Goal: Information Seeking & Learning: Find specific fact

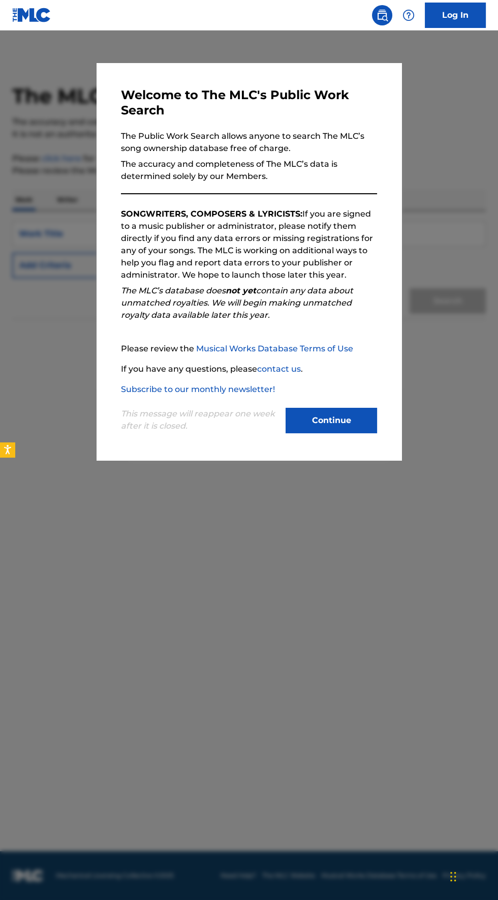
click at [357, 433] on button "Continue" at bounding box center [332, 420] width 92 height 25
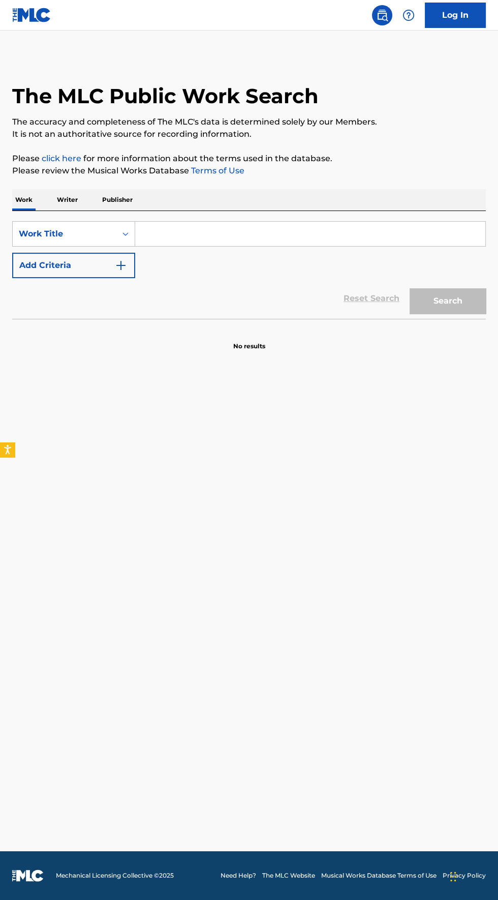
click at [167, 232] on input "Search Form" at bounding box center [310, 234] width 350 height 24
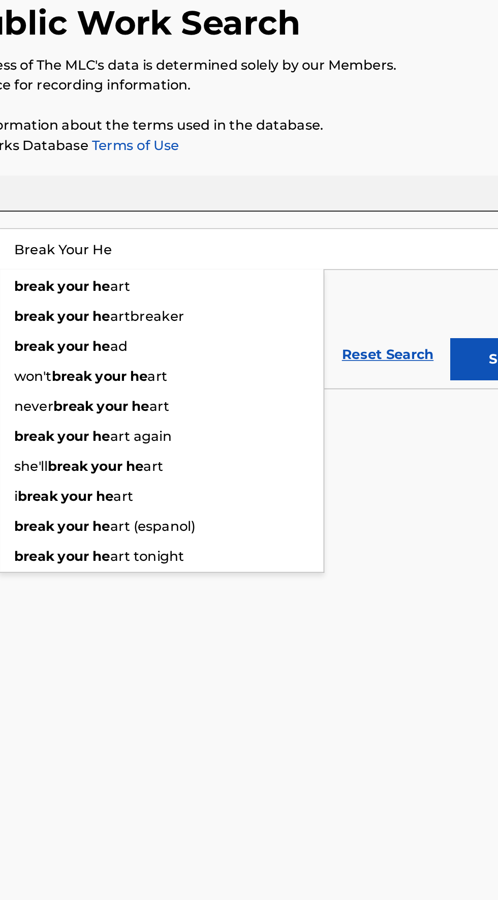
type input "Break Your He"
click at [174, 253] on strong "your" at bounding box center [179, 257] width 19 height 10
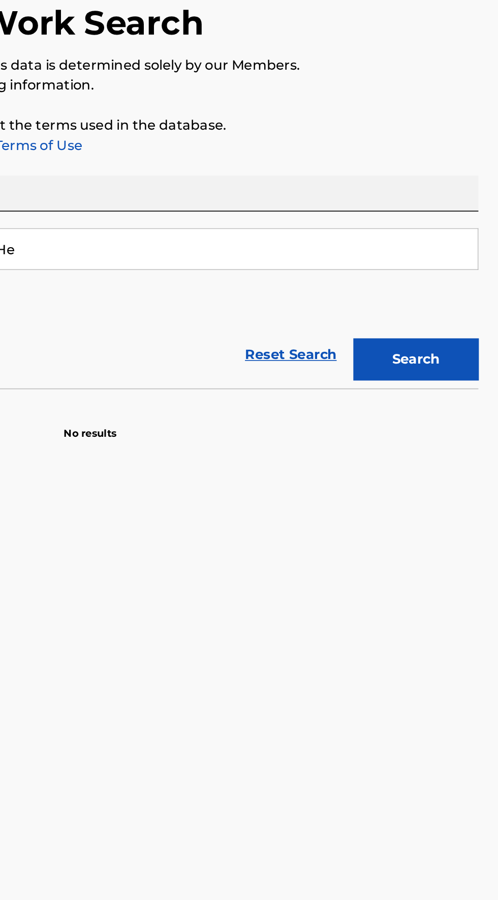
click at [464, 303] on button "Search" at bounding box center [448, 300] width 76 height 25
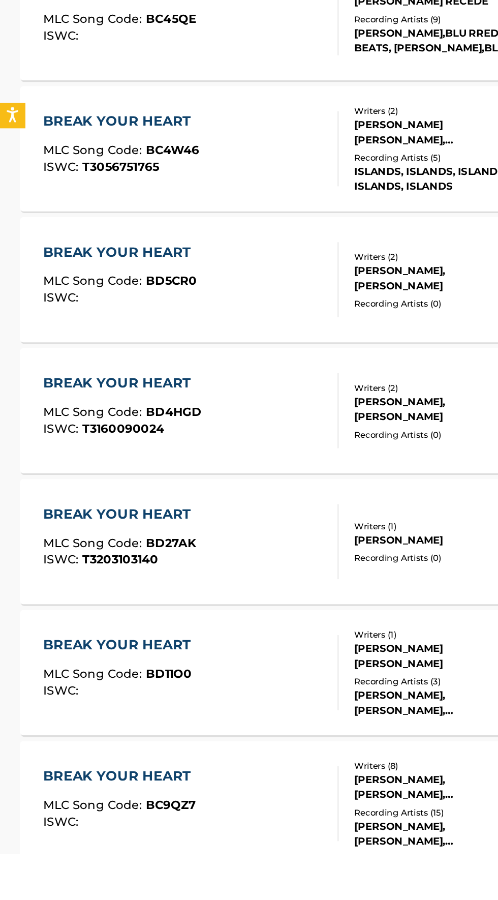
scroll to position [266, 0]
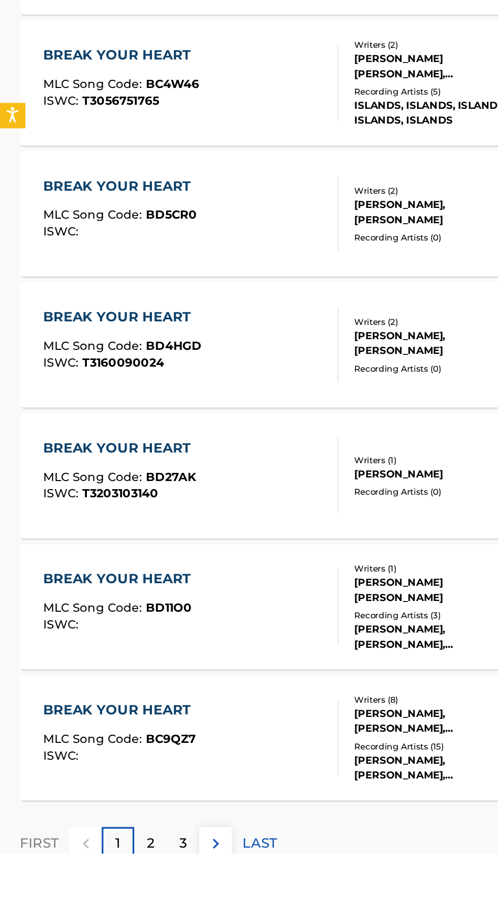
click at [163, 895] on p "LAST" at bounding box center [158, 894] width 21 height 12
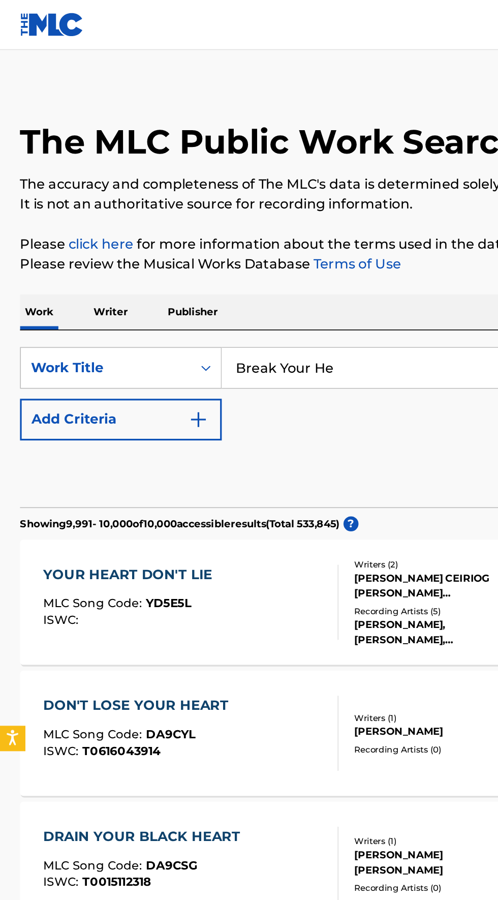
scroll to position [0, 0]
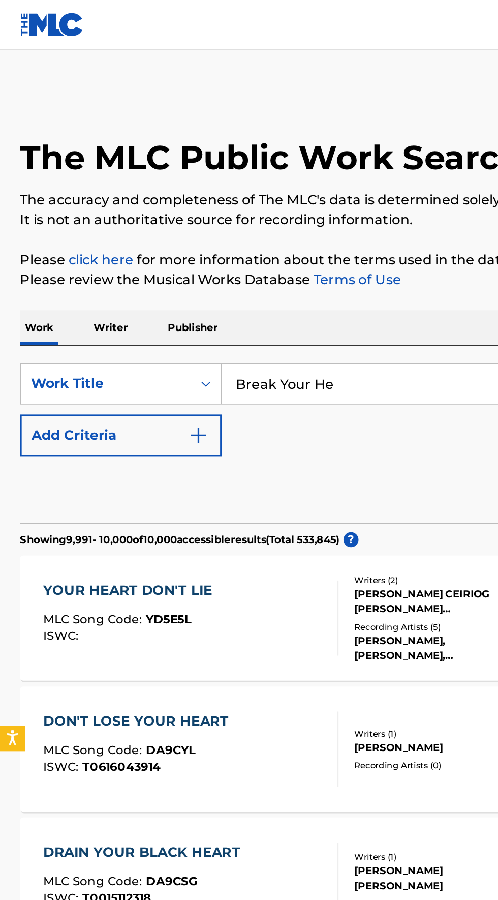
click at [127, 264] on img "Search Form" at bounding box center [121, 265] width 12 height 12
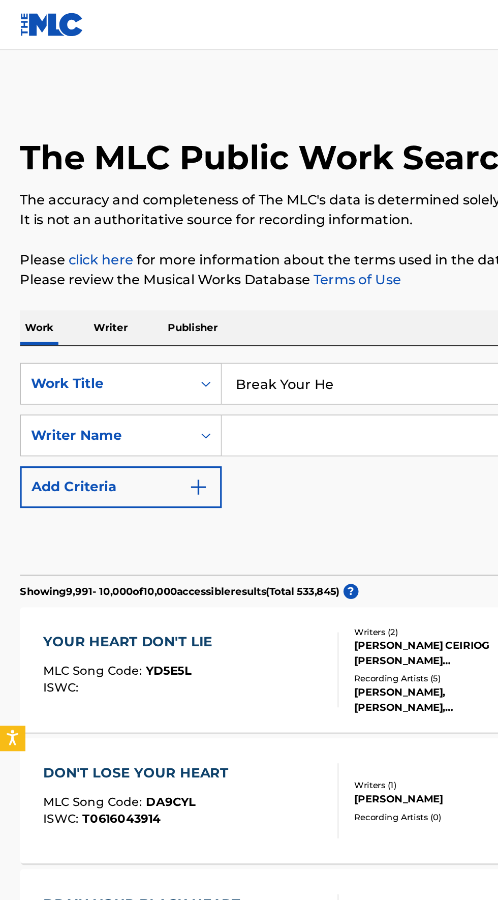
click at [205, 270] on input "Search Form" at bounding box center [301, 265] width 332 height 24
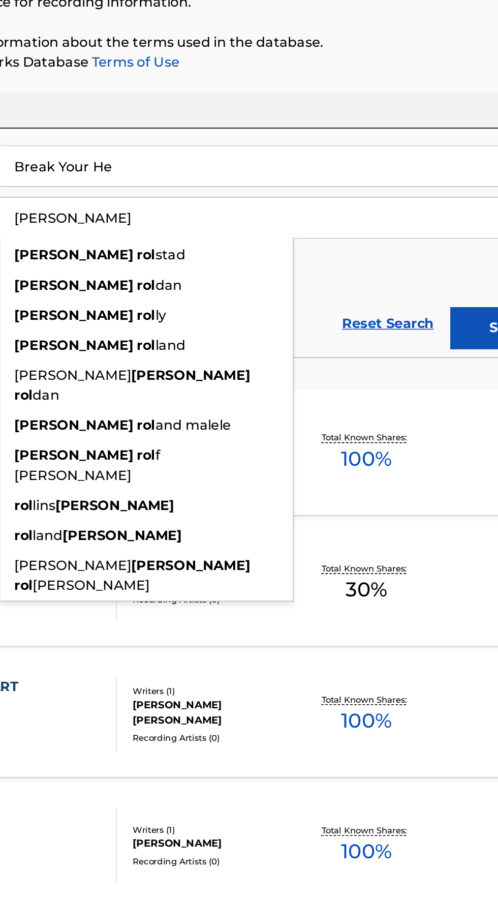
click at [219, 305] on strong "rol" at bounding box center [224, 307] width 11 height 10
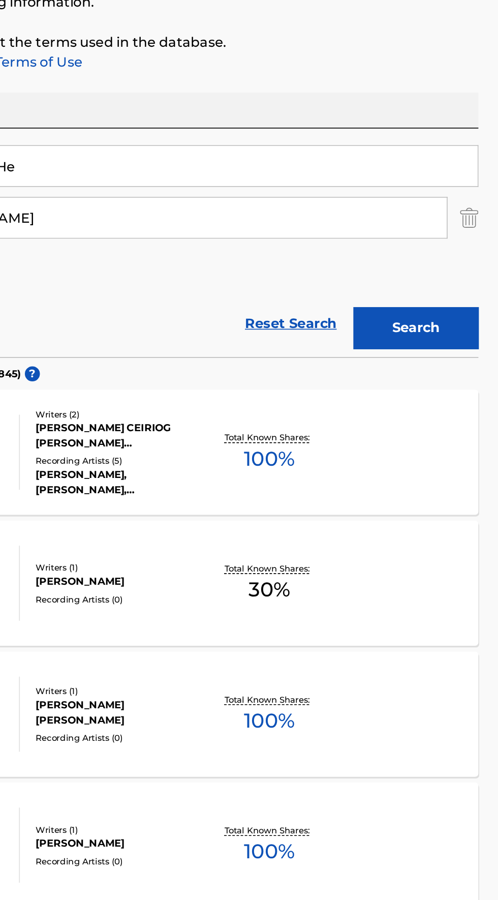
click at [466, 334] on button "Search" at bounding box center [448, 332] width 76 height 25
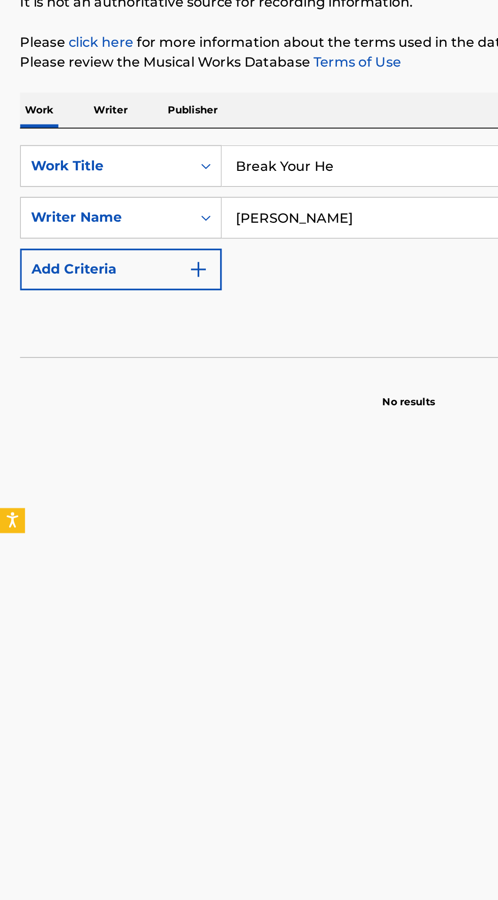
click at [121, 298] on img "Search Form" at bounding box center [121, 297] width 12 height 12
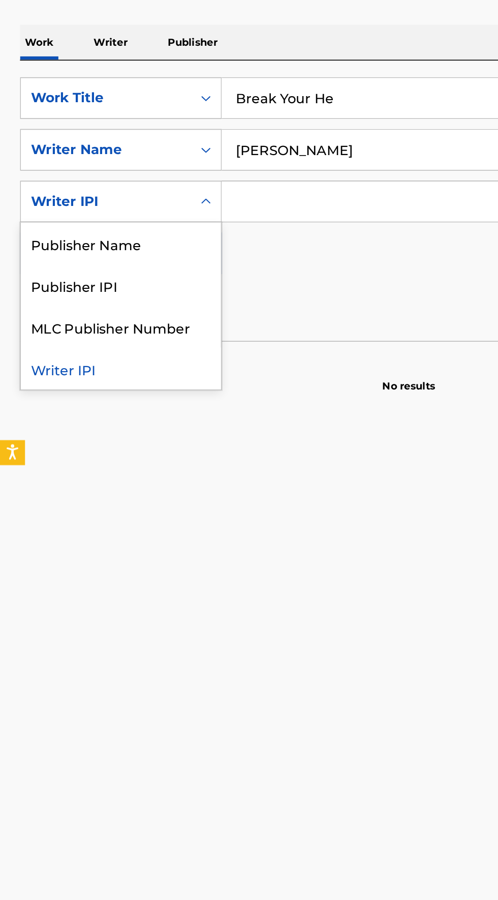
click at [211, 550] on main "The MLC Public Work Search The accuracy and completeness of The MLC's data is d…" at bounding box center [249, 441] width 498 height 821
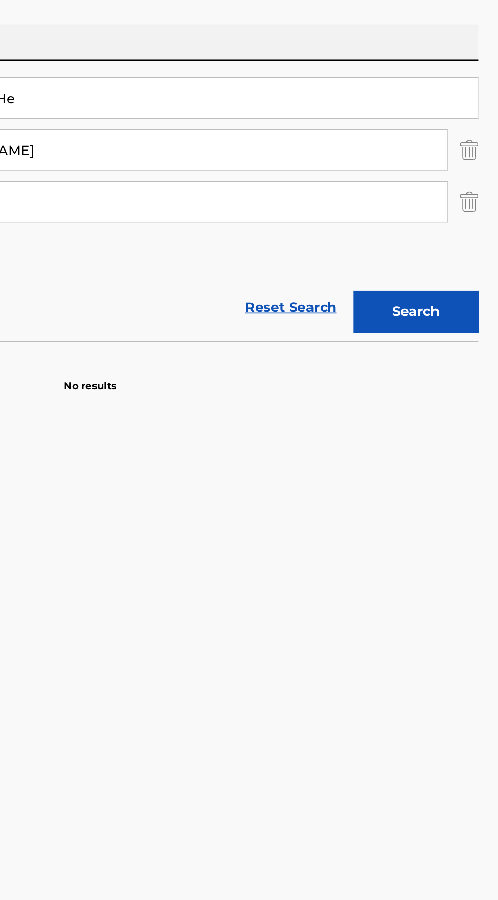
click at [484, 295] on img "Search Form" at bounding box center [480, 296] width 11 height 25
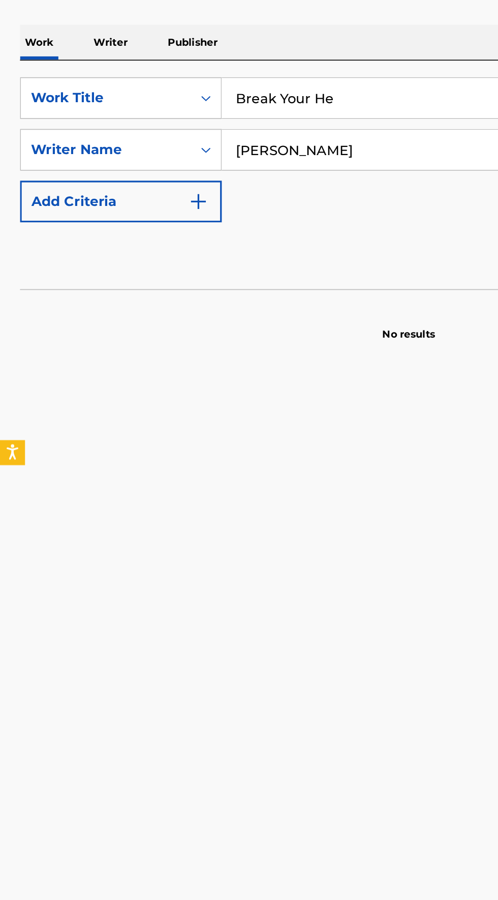
click at [182, 268] on input "[PERSON_NAME]" at bounding box center [301, 265] width 332 height 24
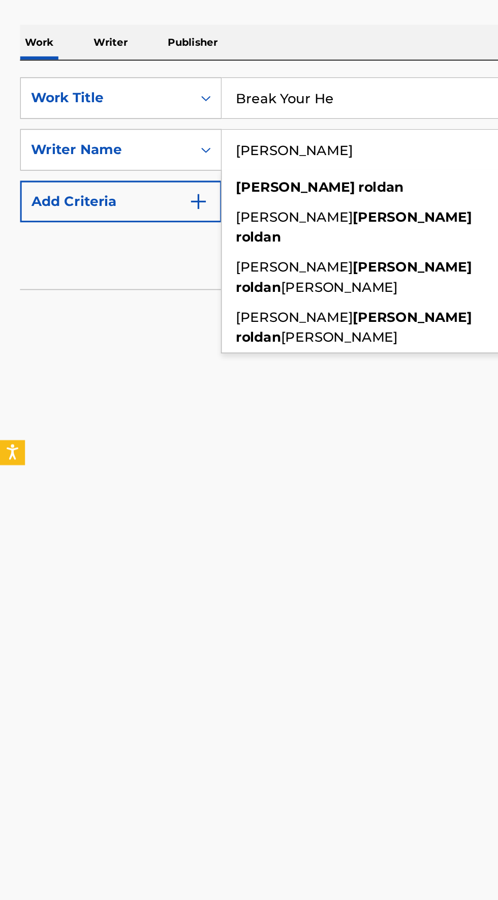
click at [171, 314] on strong "roldan" at bounding box center [157, 319] width 27 height 10
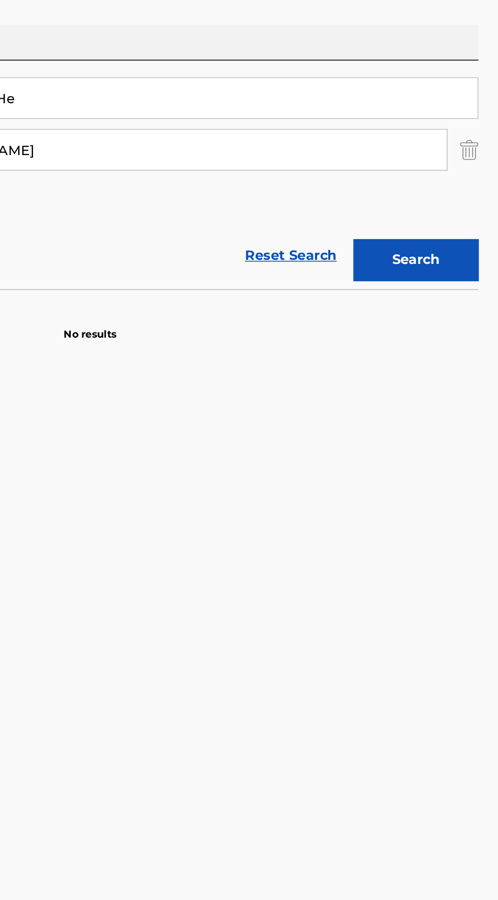
click at [461, 340] on button "Search" at bounding box center [448, 332] width 76 height 25
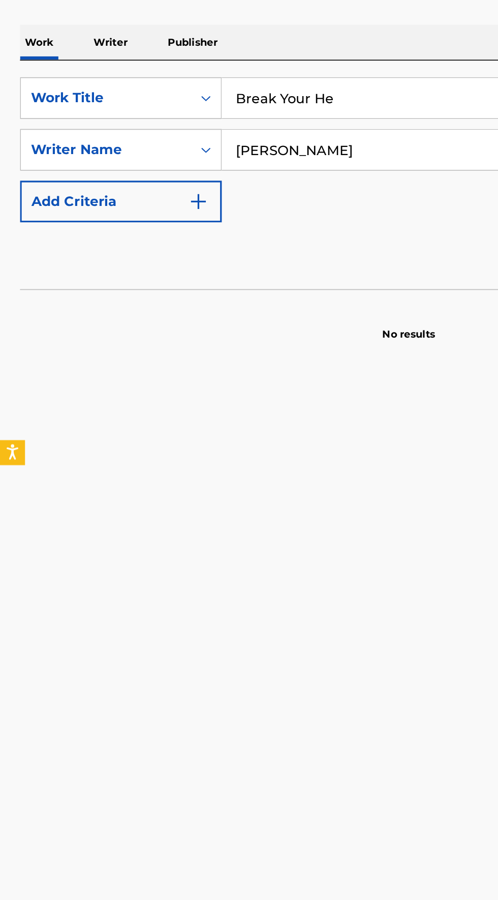
click at [195, 266] on input "[PERSON_NAME]" at bounding box center [301, 265] width 332 height 24
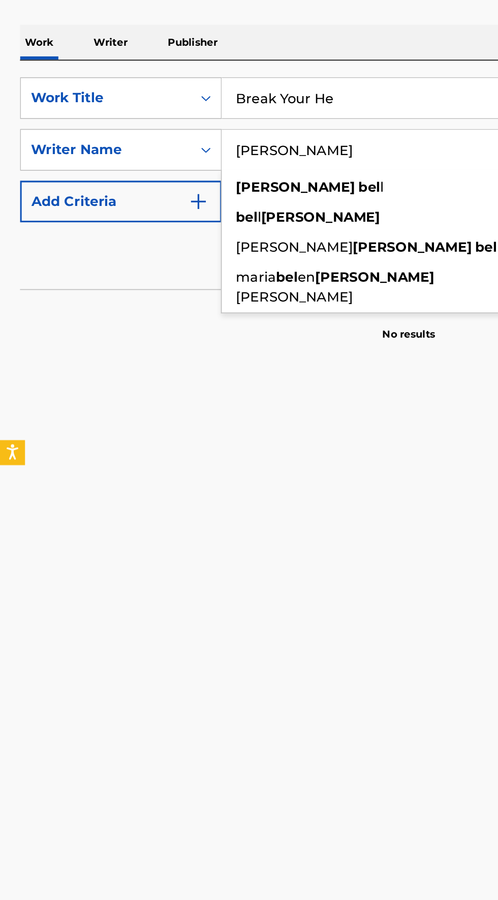
click at [151, 284] on strong "[PERSON_NAME]" at bounding box center [180, 288] width 73 height 10
type input "[PERSON_NAME]"
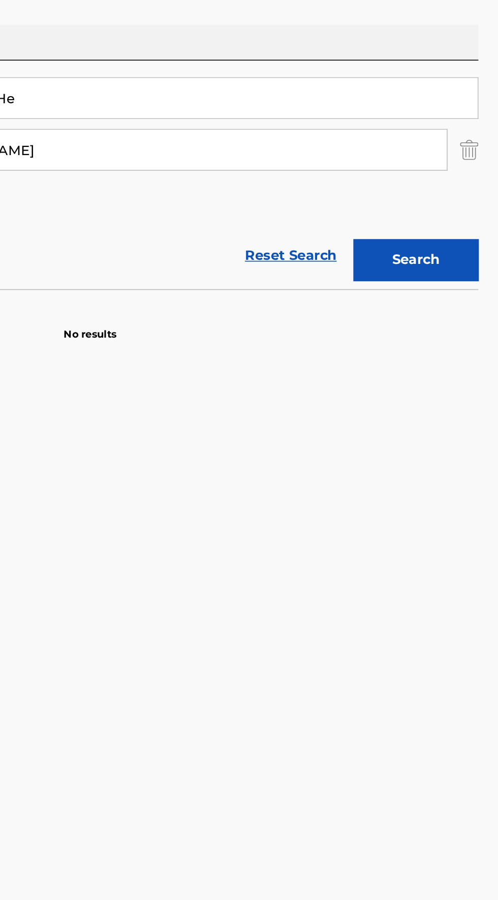
click at [459, 335] on button "Search" at bounding box center [448, 332] width 76 height 25
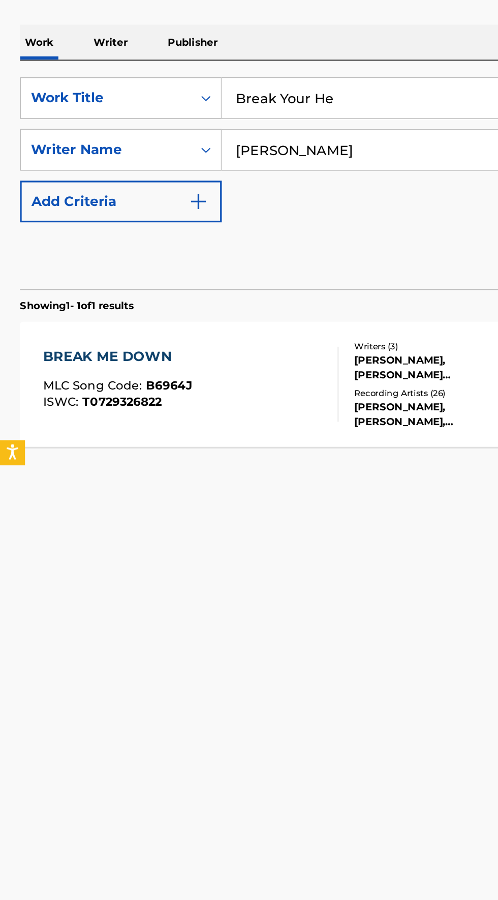
click at [97, 399] on div "BREAK ME DOWN MLC Song Code : B6964J ISWC : T0729326822" at bounding box center [71, 408] width 91 height 46
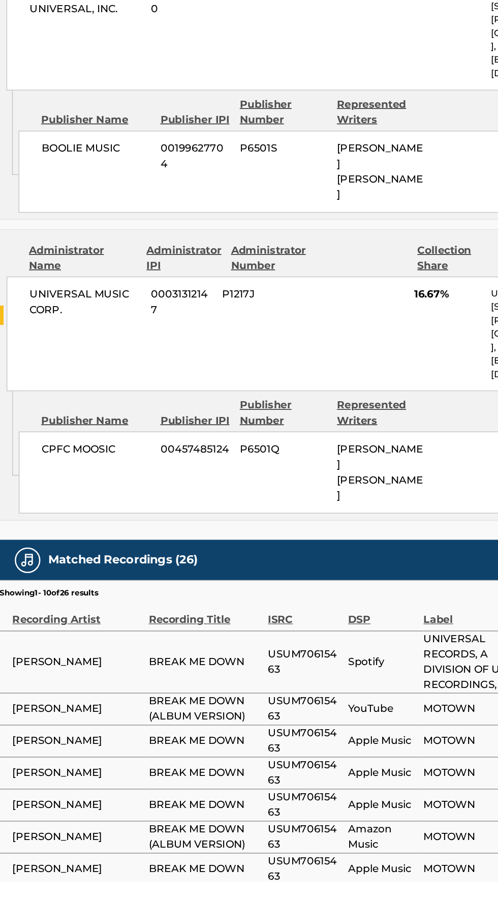
scroll to position [898, 0]
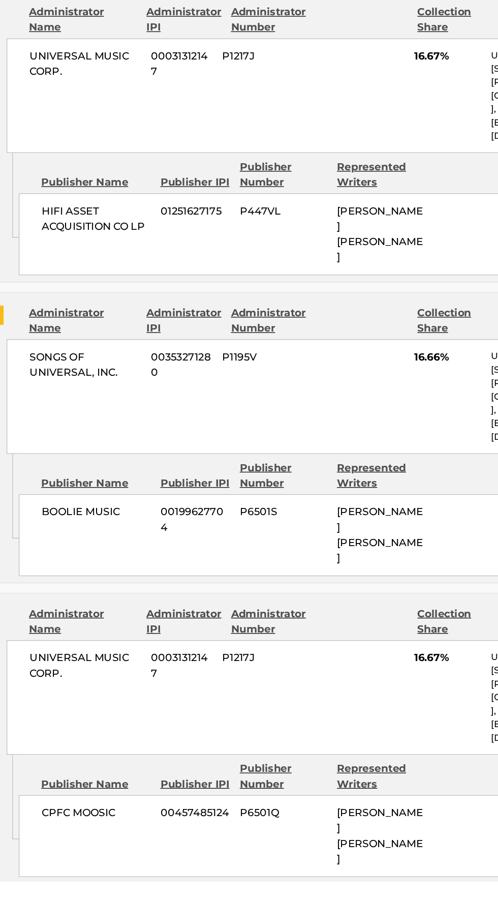
scroll to position [897, 0]
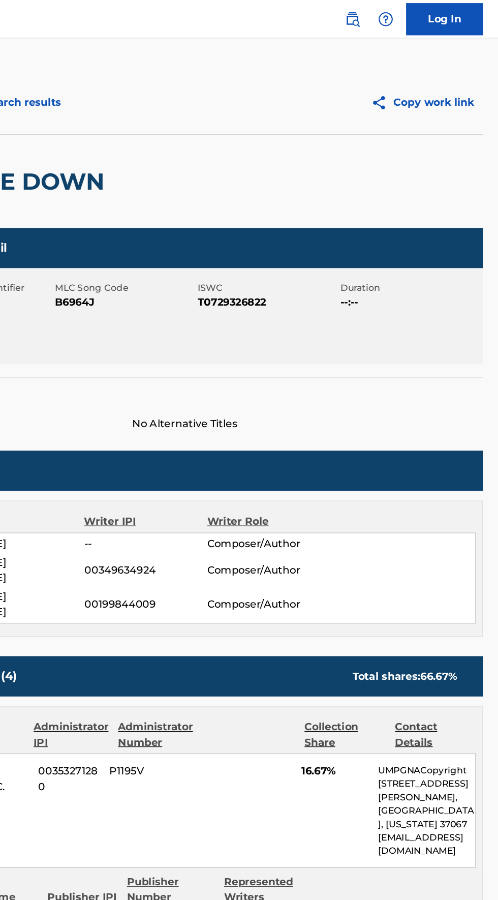
scroll to position [0, 0]
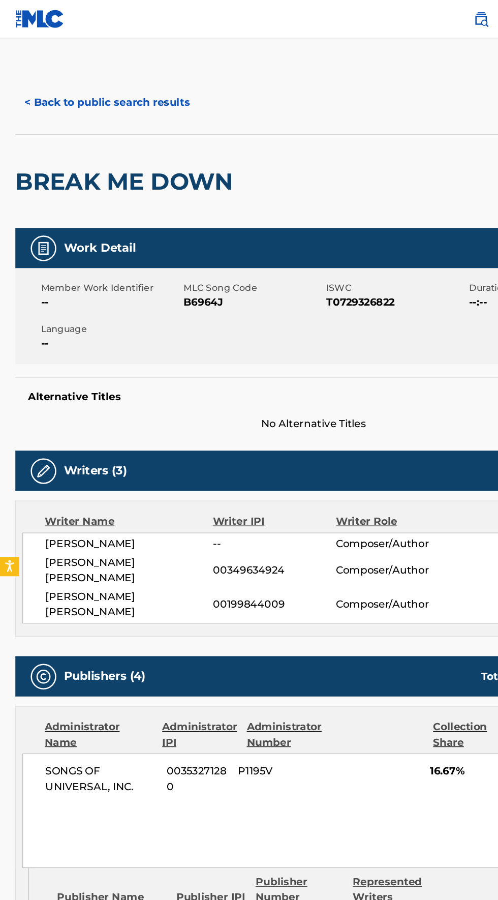
click at [70, 80] on button "< Back to public search results" at bounding box center [85, 81] width 146 height 25
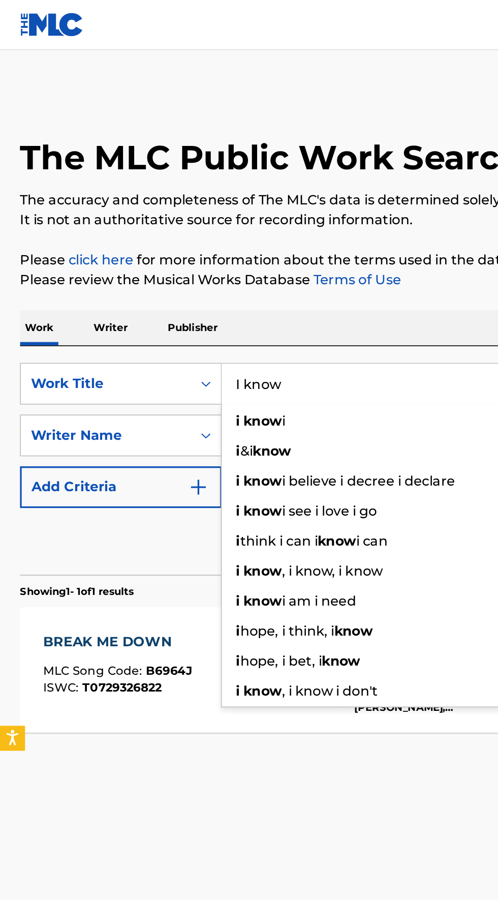
click at [212, 230] on input "I know" at bounding box center [310, 234] width 350 height 24
type input "I know"
click at [257, 142] on div "The MLC Public Work Search The accuracy and completeness of The MLC's data is d…" at bounding box center [249, 275] width 498 height 438
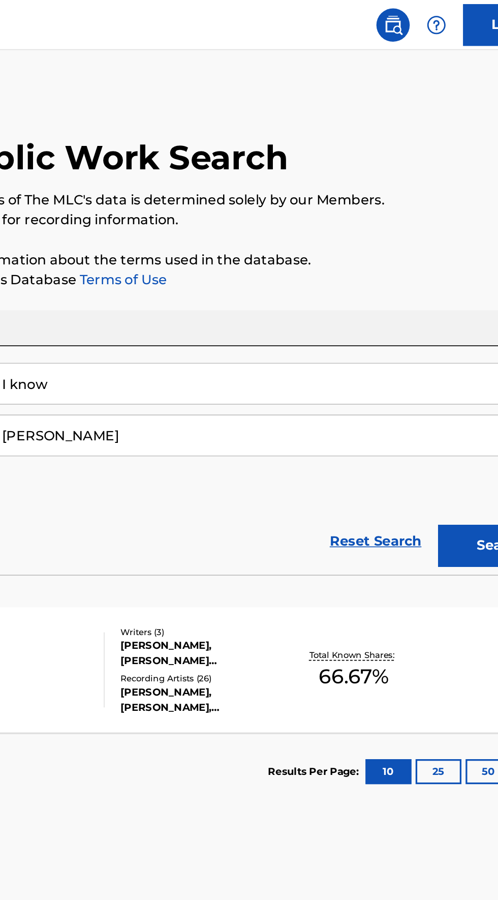
click at [436, 333] on button "Search" at bounding box center [448, 332] width 76 height 25
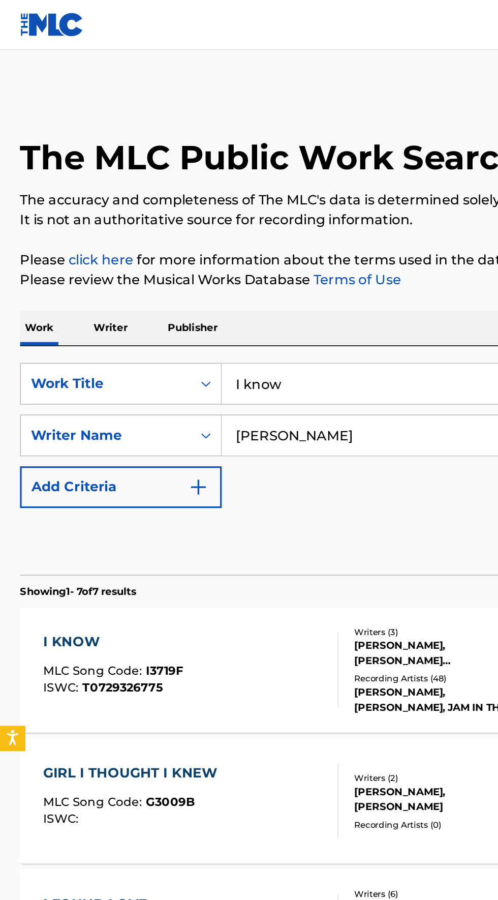
click at [55, 388] on div "I KNOW" at bounding box center [68, 391] width 85 height 12
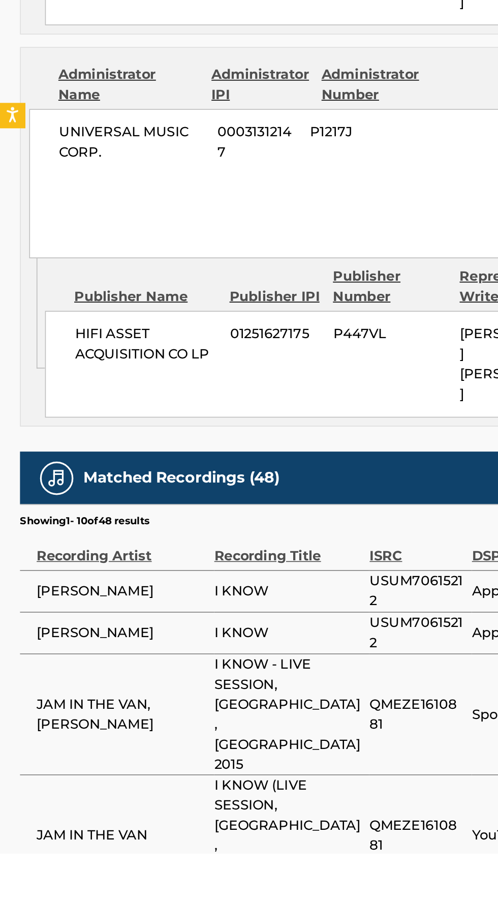
scroll to position [874, 0]
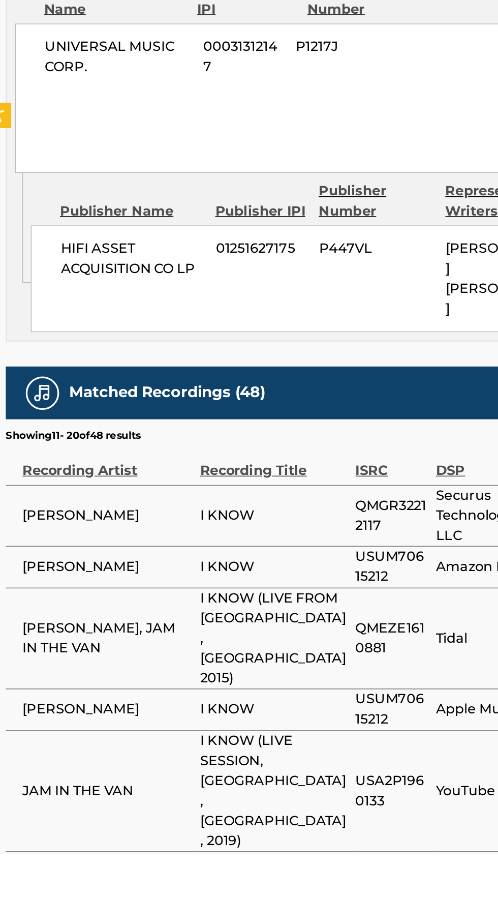
scroll to position [922, 0]
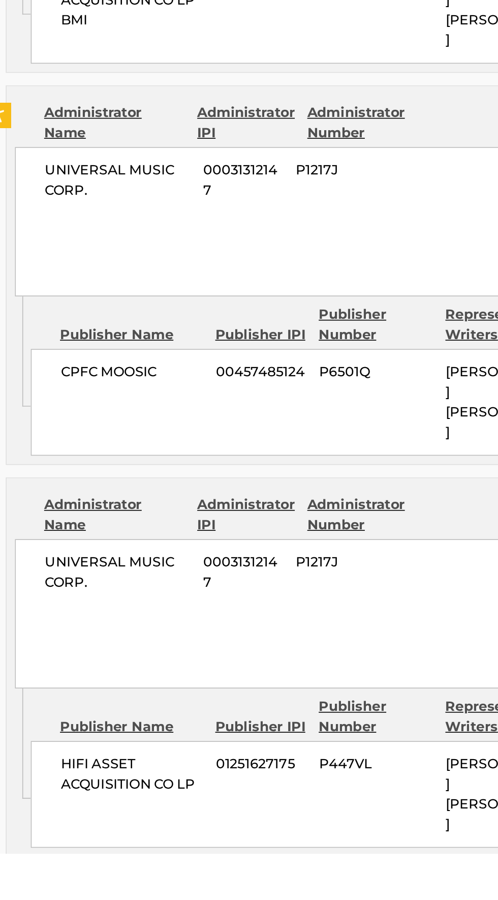
scroll to position [897, 0]
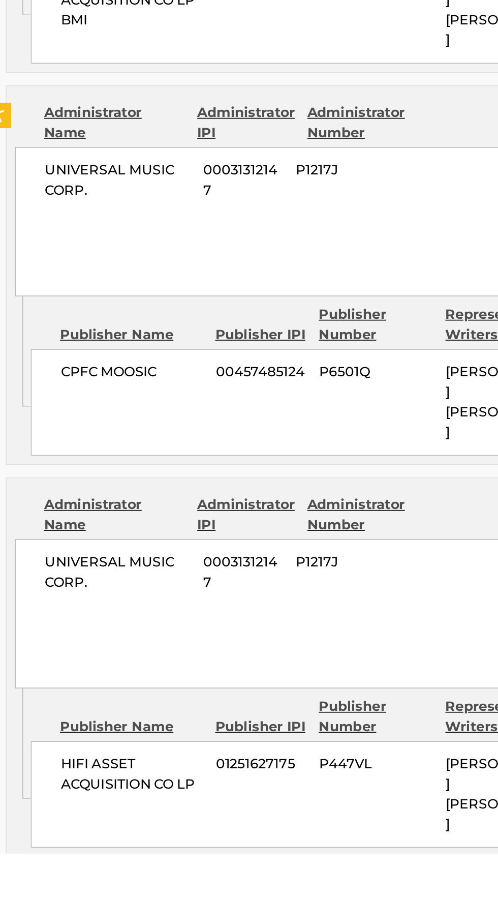
scroll to position [908, 0]
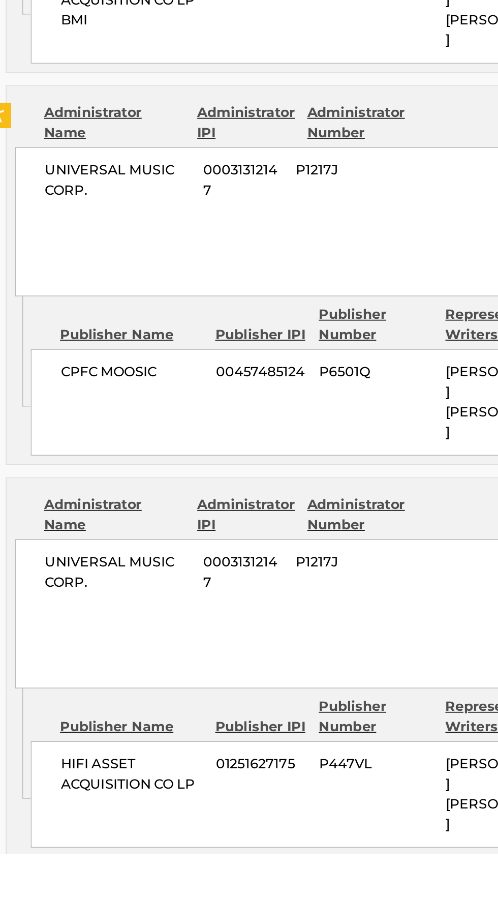
scroll to position [835, 0]
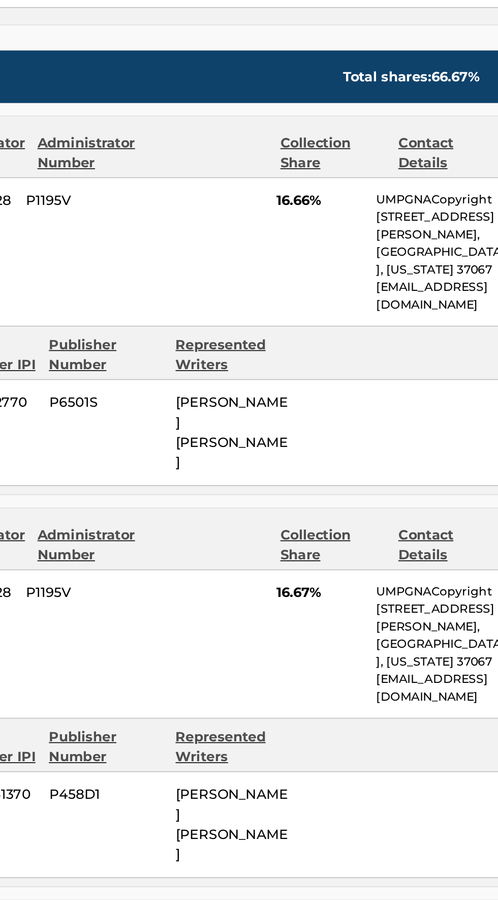
scroll to position [400, 0]
